Goal: Entertainment & Leisure: Consume media (video, audio)

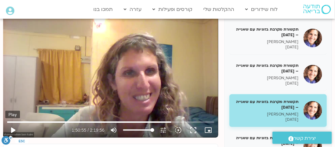
click at [12, 128] on button "play_arrow" at bounding box center [12, 130] width 15 height 15
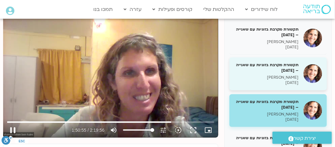
type input "6656.06444"
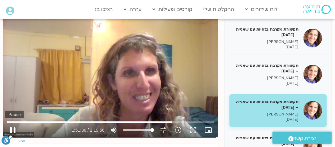
click at [14, 128] on button "pause" at bounding box center [12, 130] width 15 height 15
click at [12, 129] on button "play_arrow" at bounding box center [12, 130] width 15 height 15
drag, startPoint x: 177, startPoint y: 122, endPoint x: 185, endPoint y: 122, distance: 7.8
click at [185, 122] on input "Seek" at bounding box center [110, 122] width 207 height 4
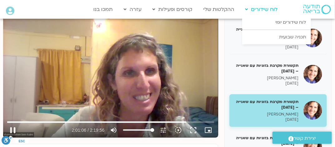
type input "7266.951274"
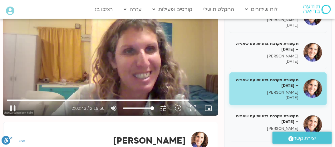
scroll to position [104, 0]
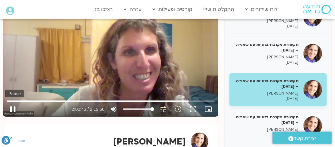
click at [14, 109] on button "pause" at bounding box center [12, 109] width 15 height 15
click at [14, 109] on button "play_arrow" at bounding box center [12, 109] width 15 height 15
type input "7372.943365"
drag, startPoint x: 189, startPoint y: 101, endPoint x: 195, endPoint y: 102, distance: 6.6
click at [195, 102] on input "Seek" at bounding box center [110, 101] width 207 height 4
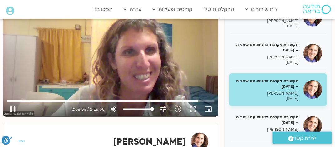
type input "7739.591694"
click at [14, 108] on button "pause" at bounding box center [12, 109] width 15 height 15
click at [13, 108] on button "play_arrow" at bounding box center [12, 109] width 15 height 15
type input "7875.167301"
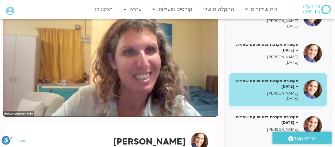
type input "8138.091462"
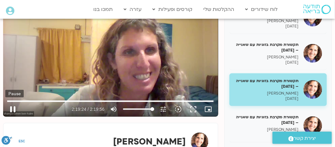
click at [13, 108] on button "pause" at bounding box center [12, 109] width 15 height 15
type input "8364.795954"
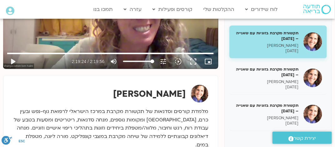
scroll to position [125, 0]
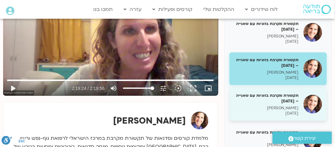
click at [288, 97] on h5 "תקשורת מקרבת בזוגיות עם שאנייה – [DATE]" at bounding box center [266, 98] width 65 height 11
